Goal: Check status: Check status

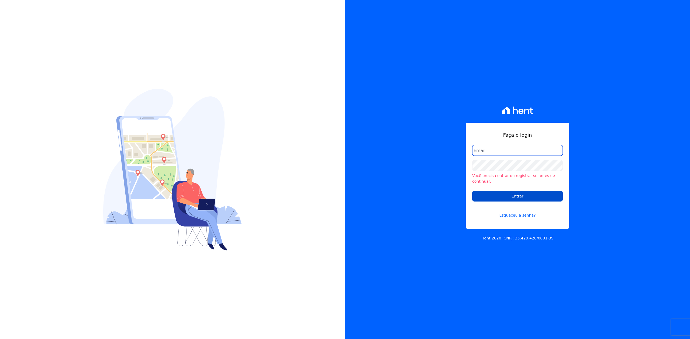
type input "[PERSON_NAME][EMAIL_ADDRESS][DOMAIN_NAME]"
click at [527, 197] on input "Entrar" at bounding box center [517, 196] width 91 height 11
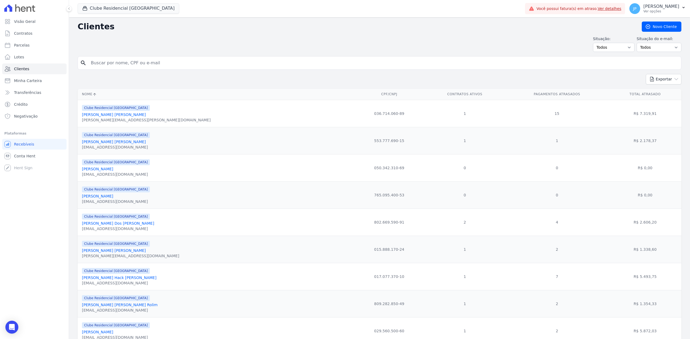
click at [96, 17] on div "Clube Residencial Saint Louis Apice Incorporadora Arty Park - Gravatai Arty Par…" at bounding box center [379, 169] width 621 height 339
click at [93, 8] on button "Clube Residencial Saint Louis" at bounding box center [129, 8] width 102 height 10
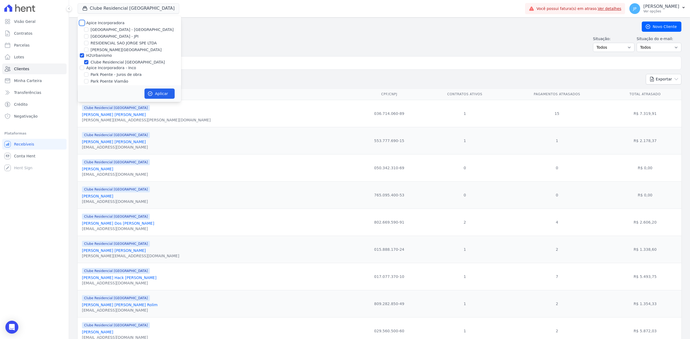
click at [81, 24] on input "Apice Incorporadora" at bounding box center [82, 23] width 4 height 4
checkbox input "true"
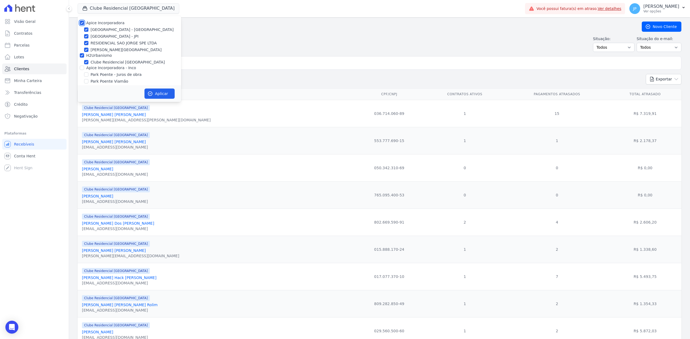
checkbox input "true"
click at [82, 66] on input "Apice Incorporadora - Inco" at bounding box center [82, 68] width 4 height 4
checkbox input "true"
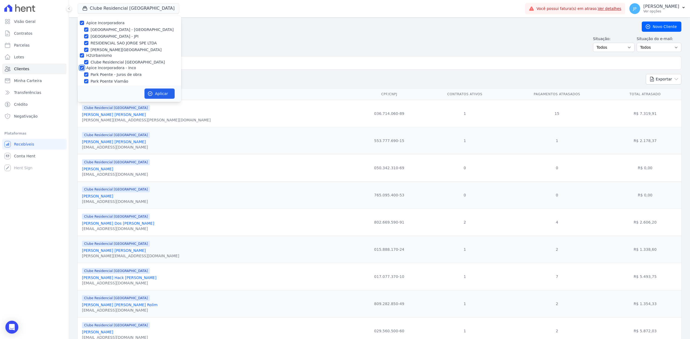
checkbox input "true"
click at [288, 43] on div "Situação: Todos Adimplentes Inadimplentes Situação do e-mail: Todos Confirmado …" at bounding box center [379, 44] width 603 height 16
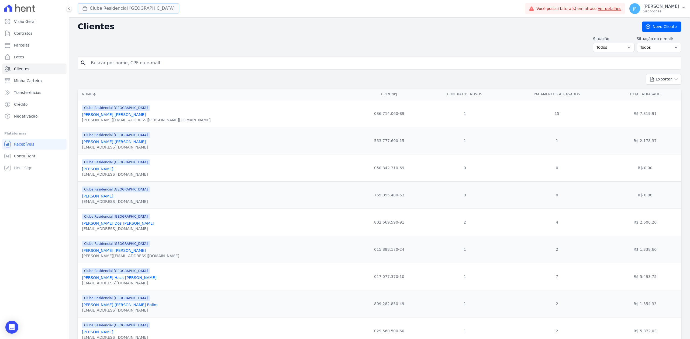
click at [107, 11] on button "Clube Residencial Saint Louis" at bounding box center [129, 8] width 102 height 10
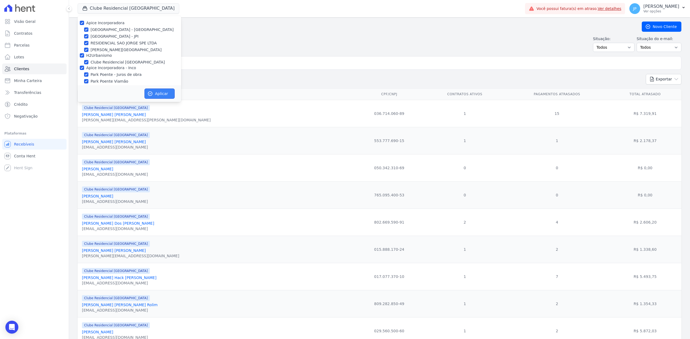
click at [150, 92] on icon "button" at bounding box center [150, 94] width 4 height 4
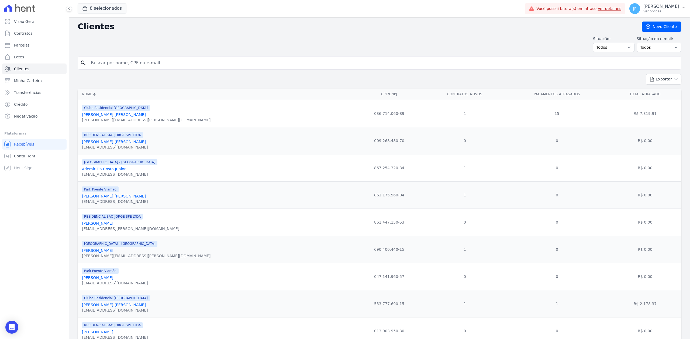
click at [137, 66] on input "search" at bounding box center [383, 63] width 591 height 11
paste input "Chrystian Abimael Brum da Rosa"
type input "Chrystian Abimael Brum da Rosa"
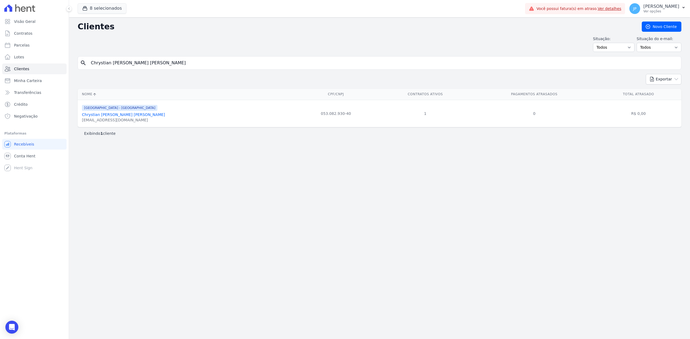
click at [116, 117] on link "Chrystian Abimael Brum Da Rosa" at bounding box center [123, 115] width 83 height 4
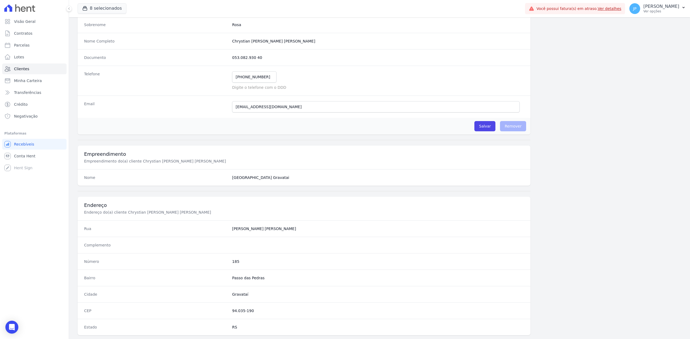
scroll to position [167, 0]
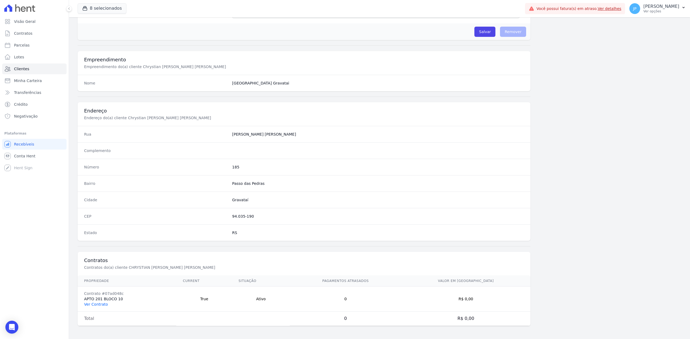
click at [100, 302] on link "Ver Contrato" at bounding box center [96, 304] width 24 height 4
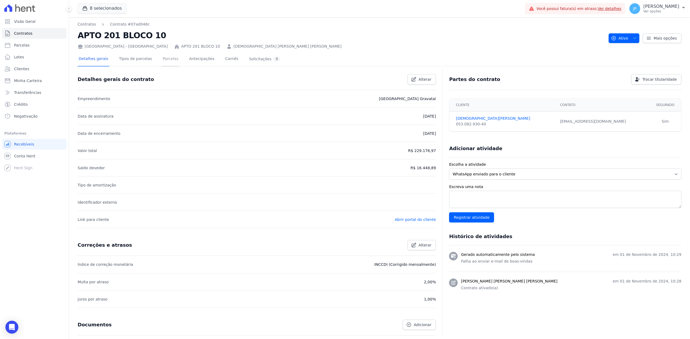
click at [165, 60] on link "Parcelas" at bounding box center [171, 59] width 18 height 14
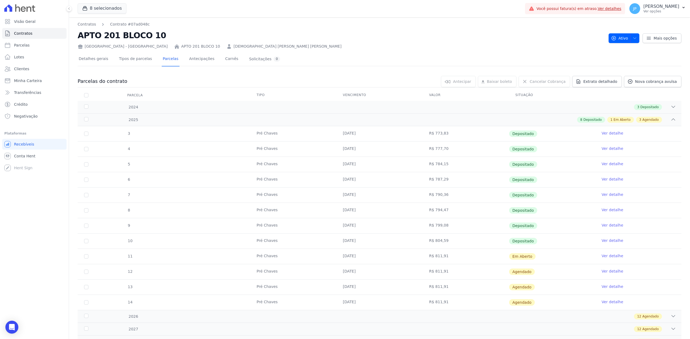
drag, startPoint x: 318, startPoint y: 258, endPoint x: 532, endPoint y: 257, distance: 213.9
click at [532, 257] on tr "11 Pré Chaves 10/09/2025 R$ 811,91 Em Aberto Ver detalhe" at bounding box center [379, 256] width 603 height 15
click at [672, 103] on div "2024 3 Depositado" at bounding box center [379, 107] width 603 height 12
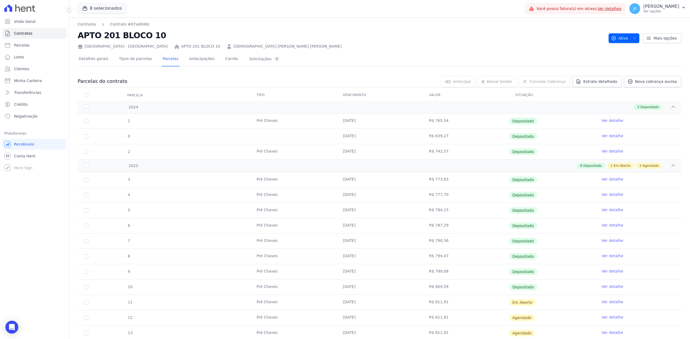
drag, startPoint x: 267, startPoint y: 54, endPoint x: 239, endPoint y: 44, distance: 29.6
click at [243, 45] on div "Contratos Contrato #07ad048c APTO 201 BLOCO 10 Arty Park - Gravatai APTO 201 BL…" at bounding box center [379, 213] width 621 height 393
click at [265, 52] on link "Solicitações 0" at bounding box center [264, 59] width 33 height 14
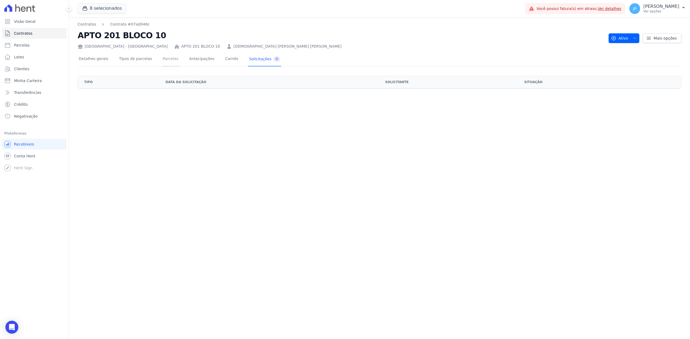
click at [162, 57] on link "Parcelas" at bounding box center [171, 59] width 18 height 14
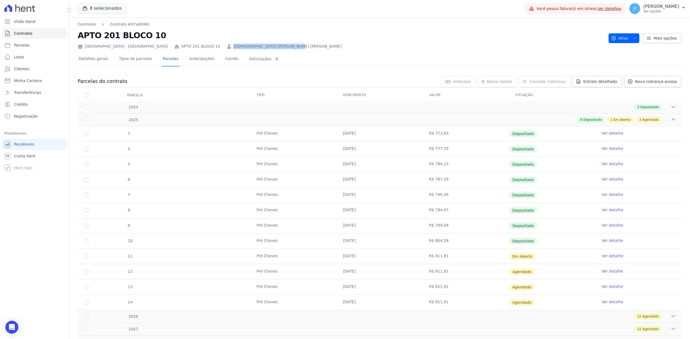
click at [179, 46] on div "Arty Park - Gravatai APTO 201 BLOCO 10 CHRYSTIAN ABIMAEL BRUM DA ROSA" at bounding box center [341, 45] width 526 height 8
